Goal: Navigation & Orientation: Understand site structure

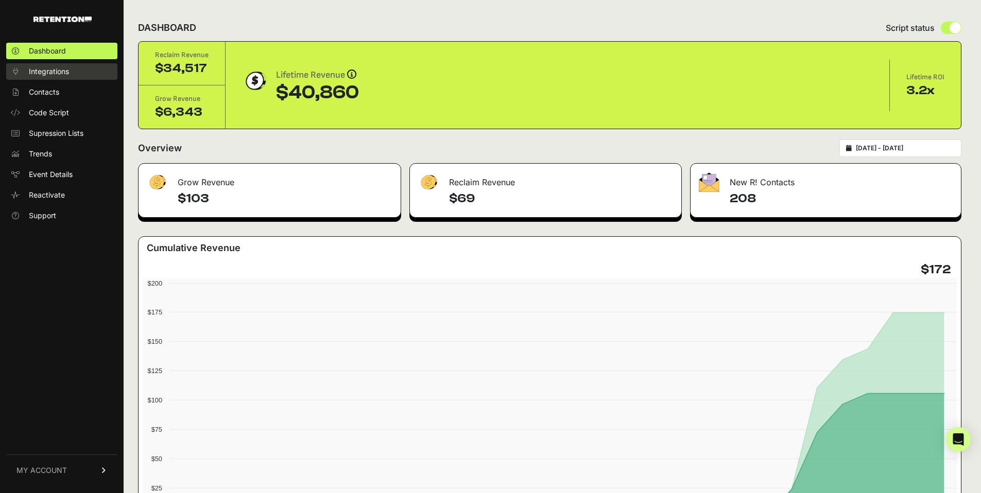
click at [73, 66] on link "Integrations" at bounding box center [61, 71] width 111 height 16
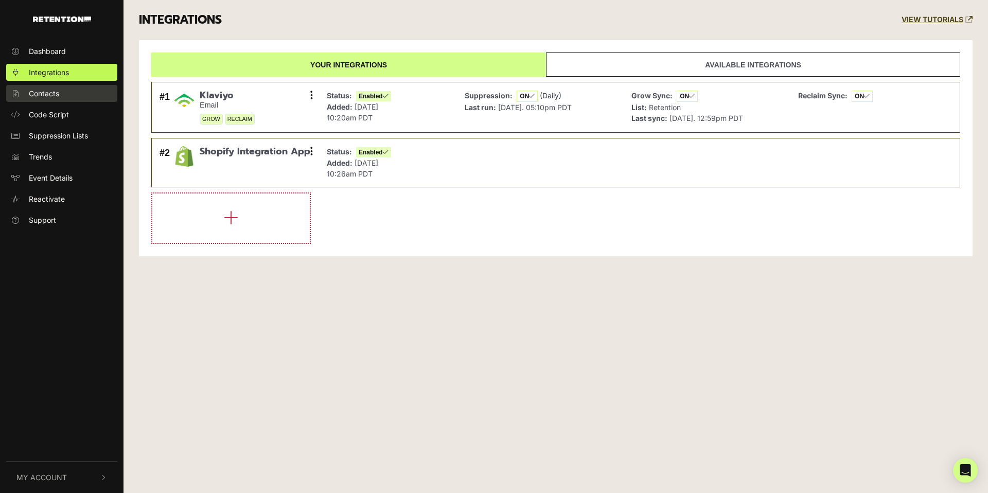
click at [63, 96] on link "Contacts" at bounding box center [61, 93] width 111 height 17
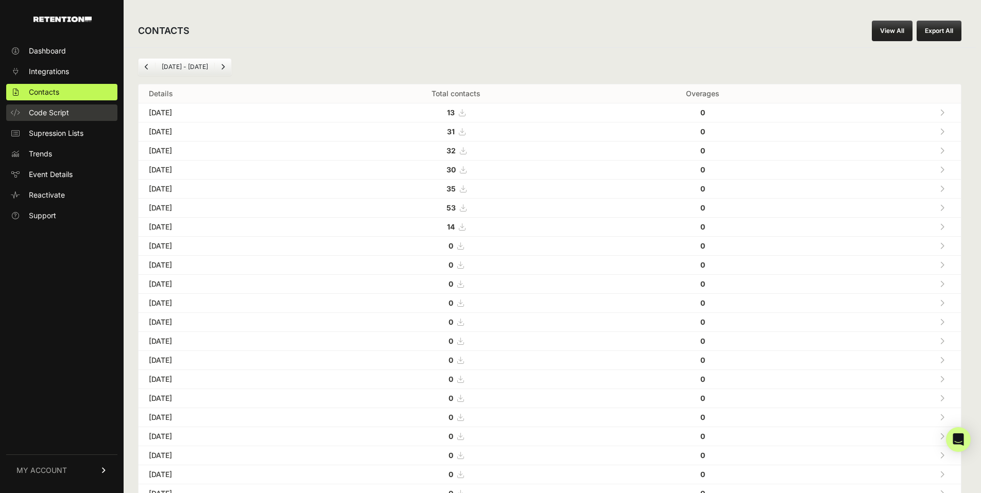
click at [67, 111] on span "Code Script" at bounding box center [49, 113] width 40 height 10
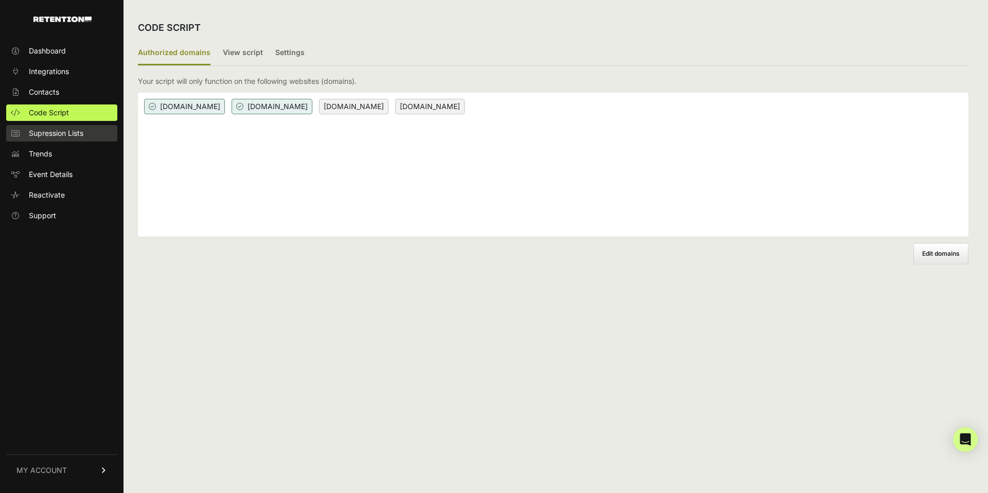
click at [69, 133] on span "Supression Lists" at bounding box center [56, 133] width 55 height 10
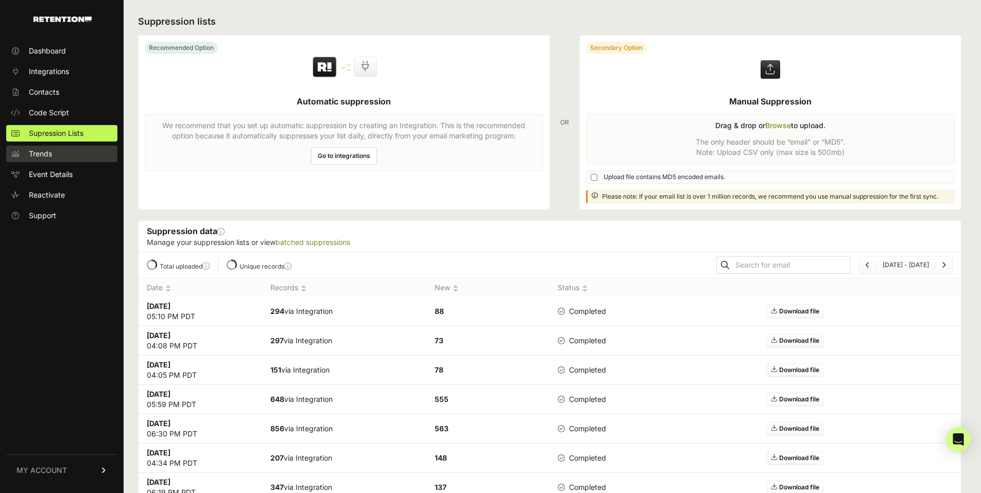
click at [59, 151] on link "Trends" at bounding box center [61, 154] width 111 height 16
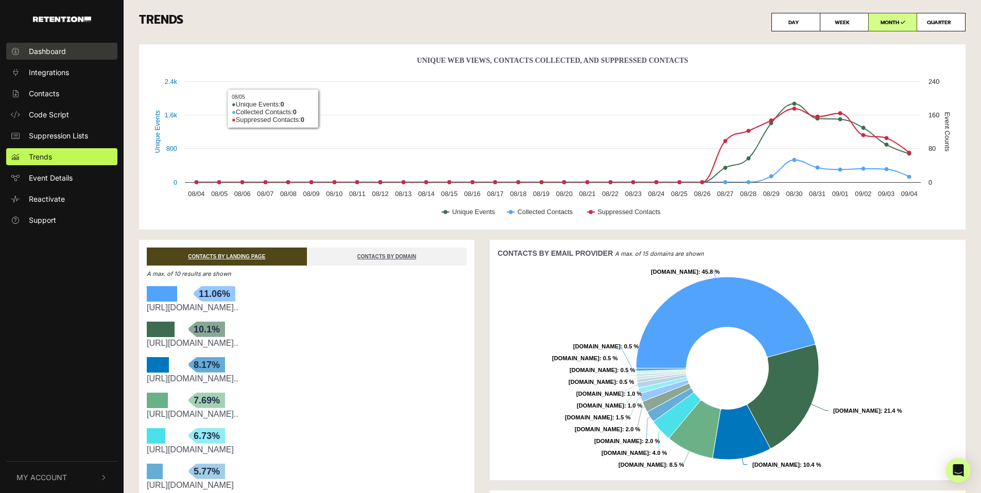
click at [46, 50] on span "Dashboard" at bounding box center [47, 51] width 37 height 11
